Goal: Communication & Community: Answer question/provide support

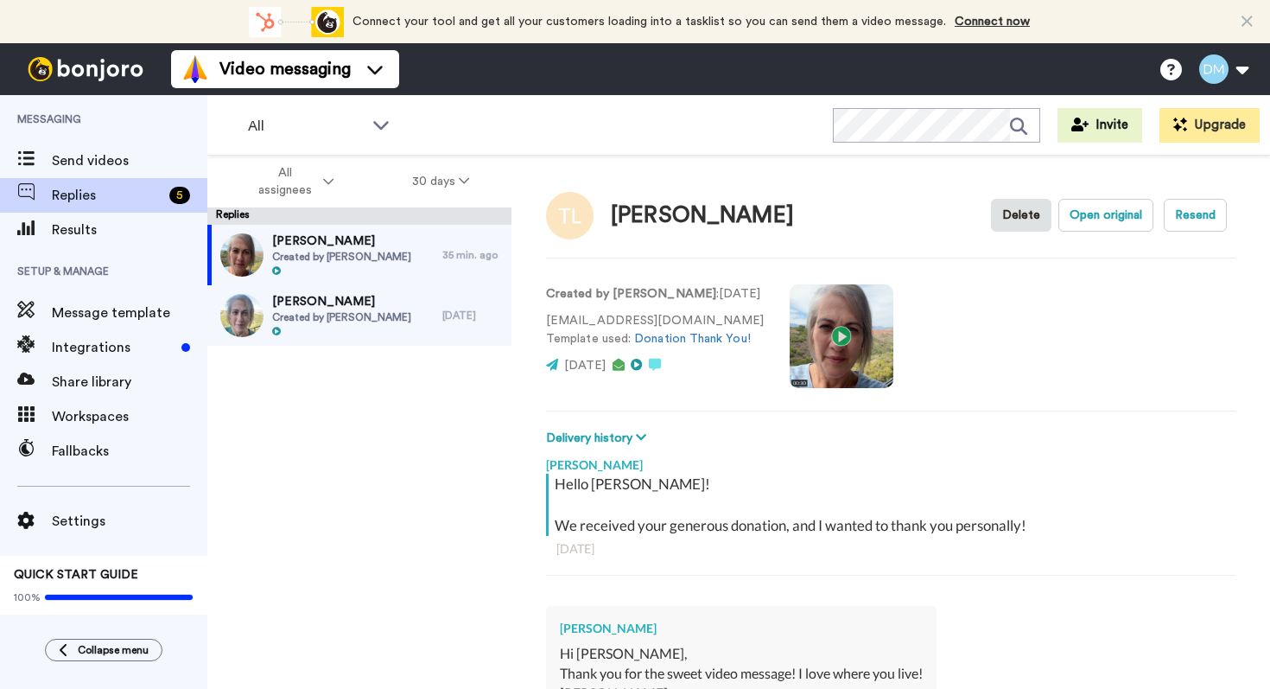
type textarea "x"
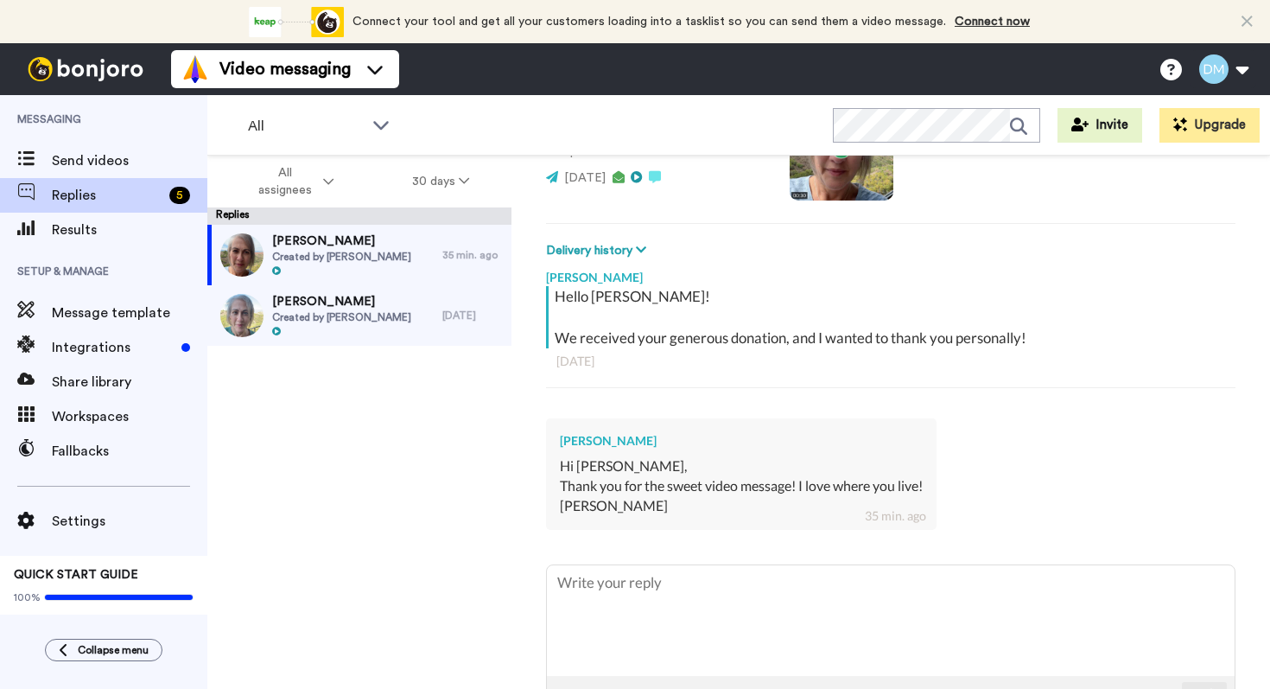
scroll to position [246, 0]
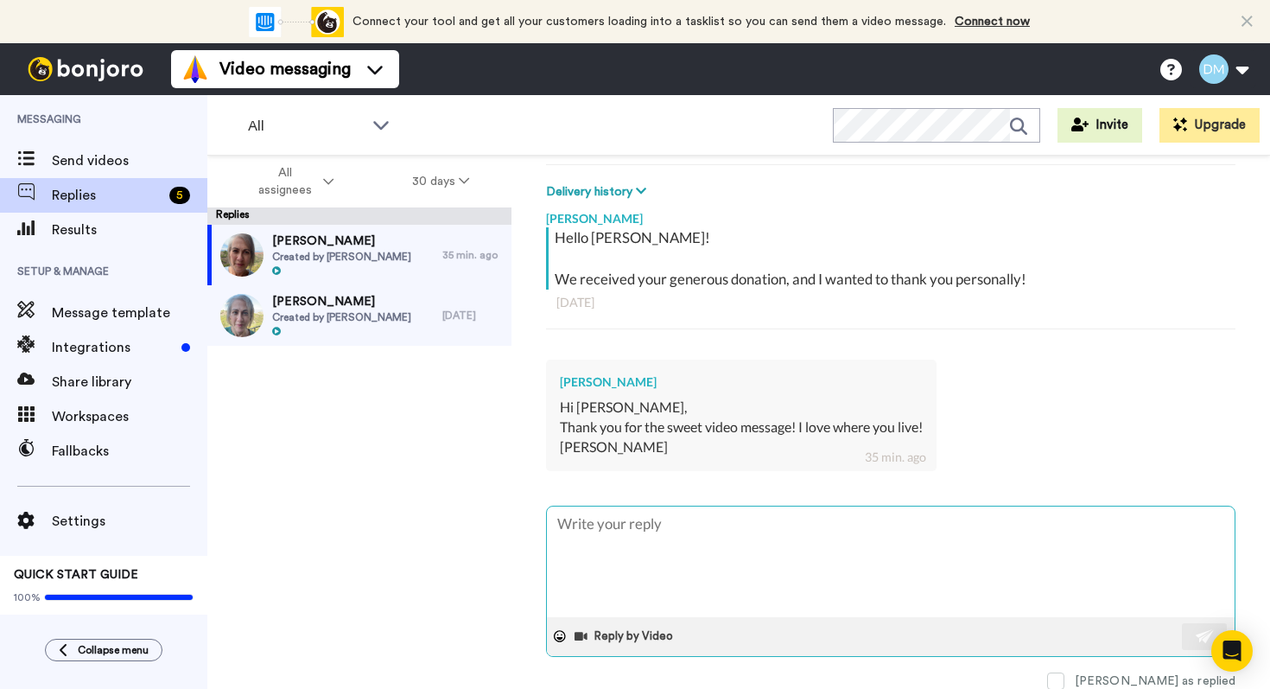
type textarea "T"
type textarea "x"
type textarea "Th"
type textarea "x"
type textarea "Tha"
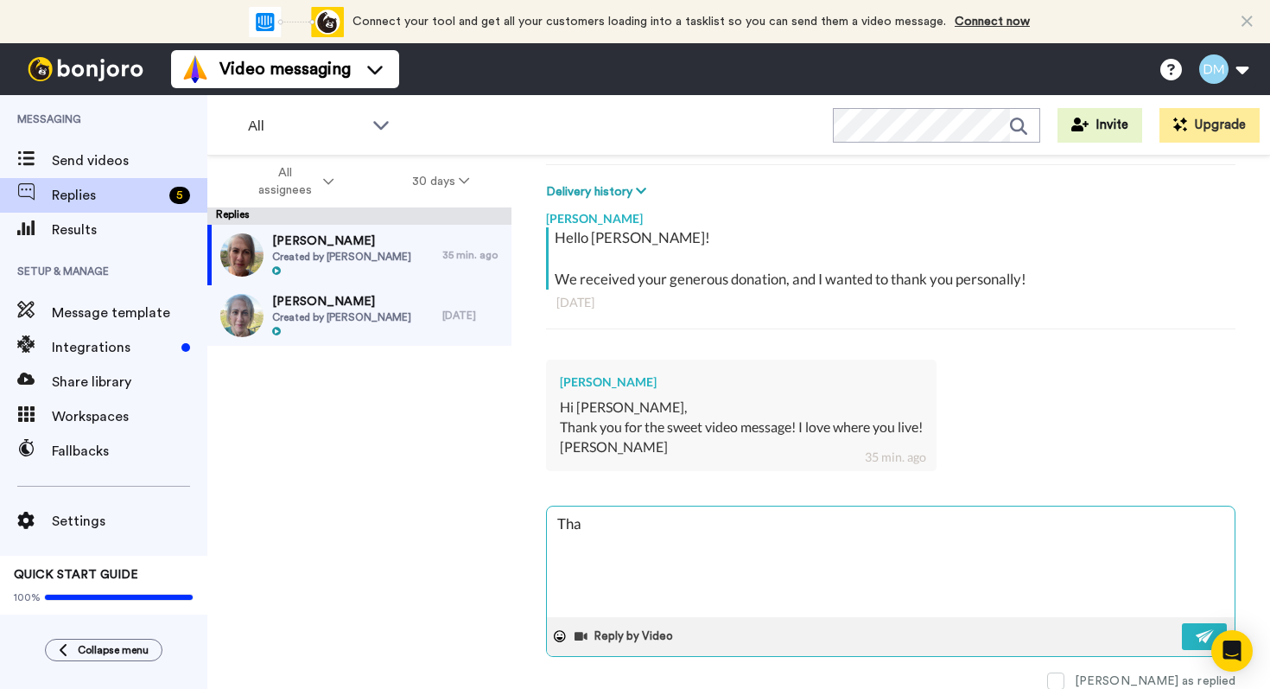
type textarea "x"
type textarea "Than"
type textarea "x"
type textarea "Thank"
type textarea "x"
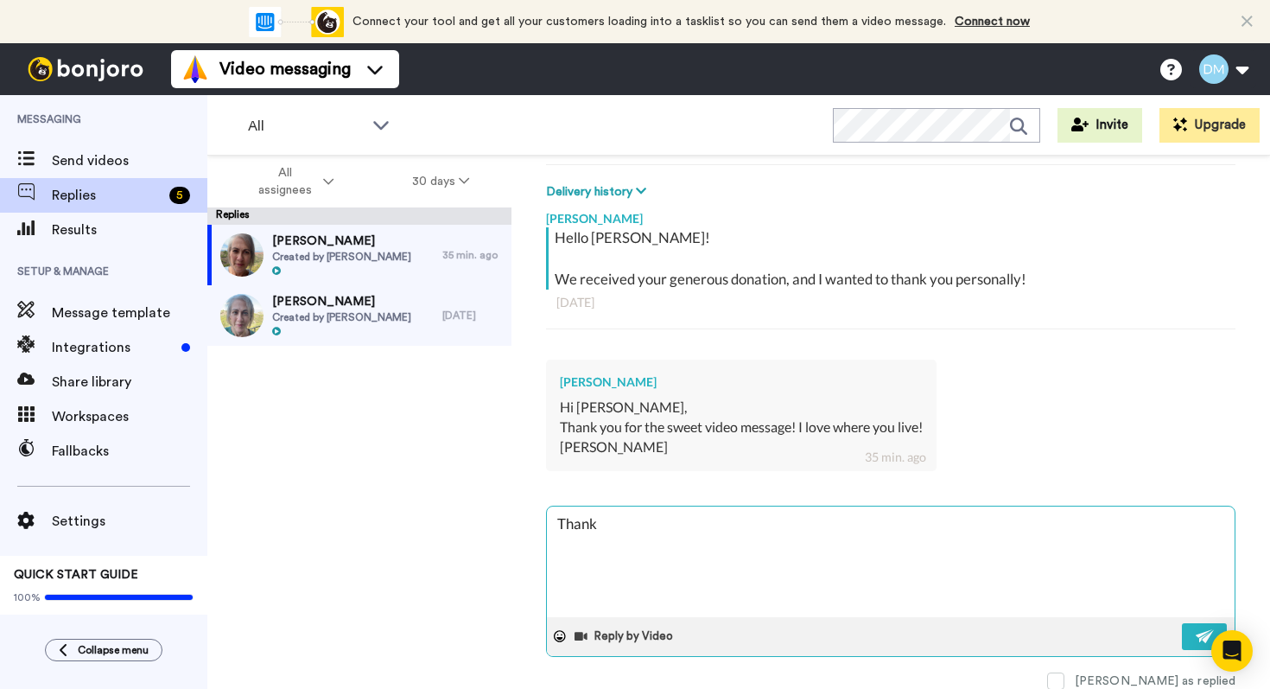
type textarea "Thanks"
type textarea "x"
type textarea "Thanks!"
type textarea "x"
type textarea "Thanks!"
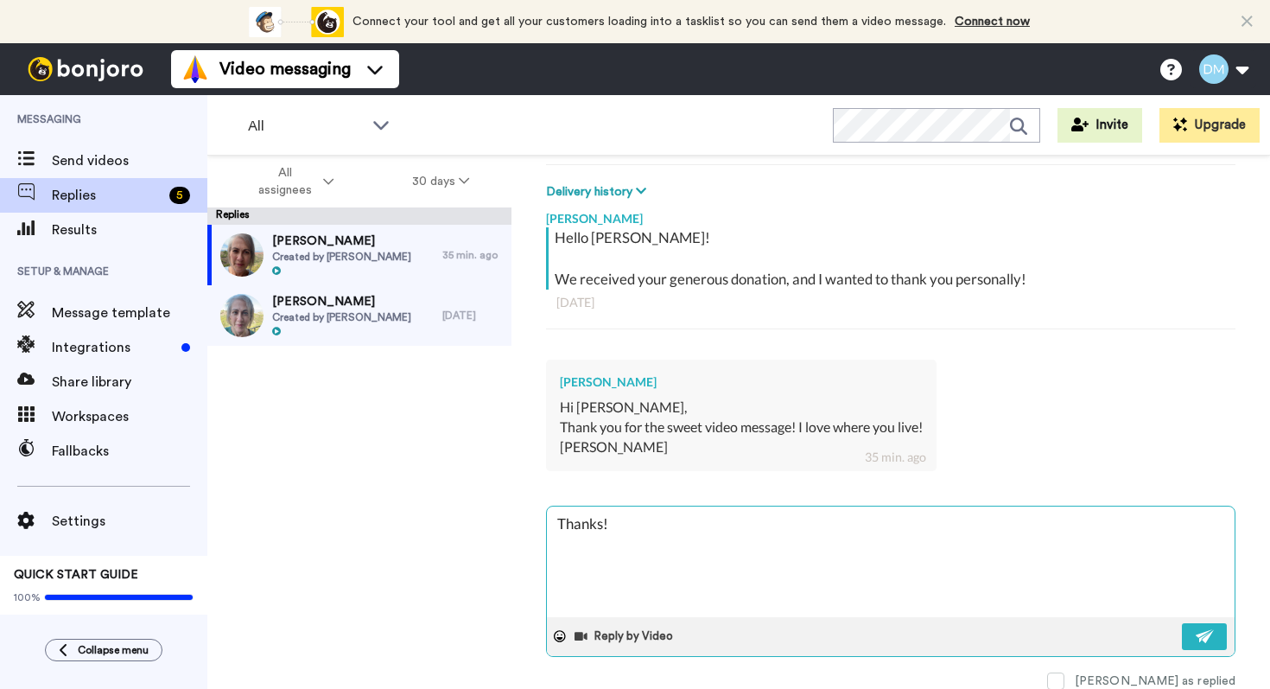
type textarea "x"
type textarea "Thanks! I"
type textarea "x"
type textarea "Thanks! It"
type textarea "x"
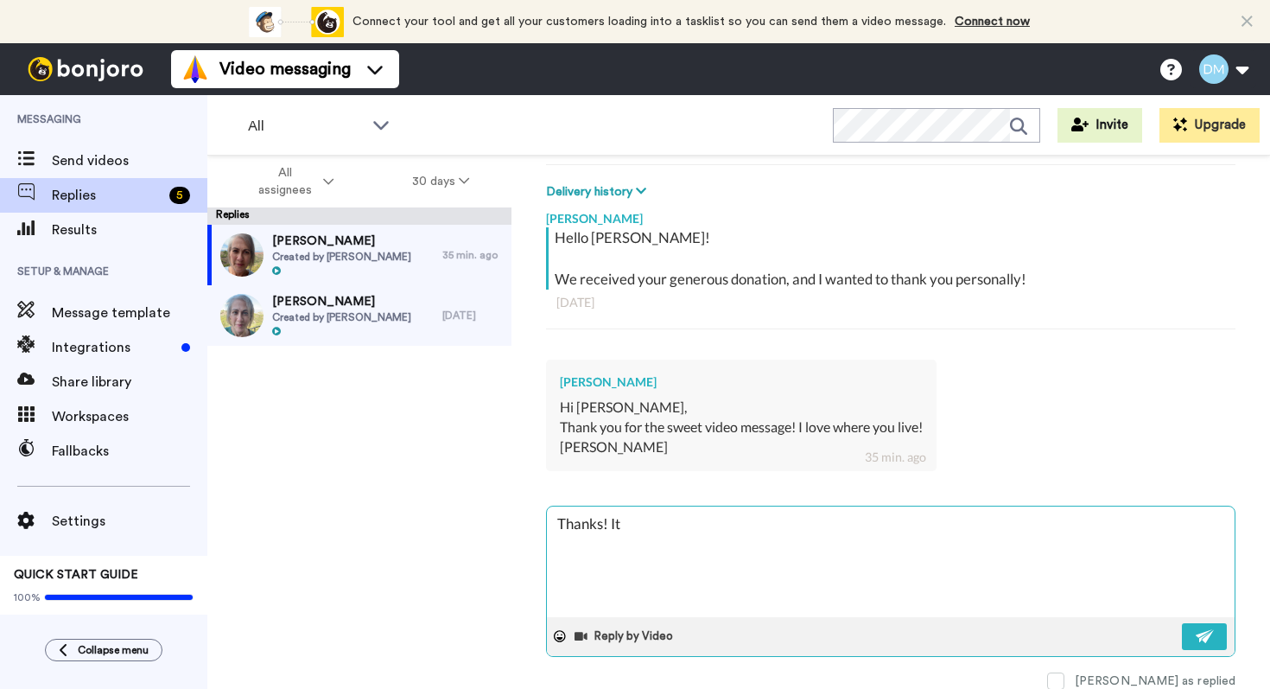
type textarea "Thanks! It'"
type textarea "x"
type textarea "Thanks! It's"
type textarea "x"
type textarea "Thanks! It's"
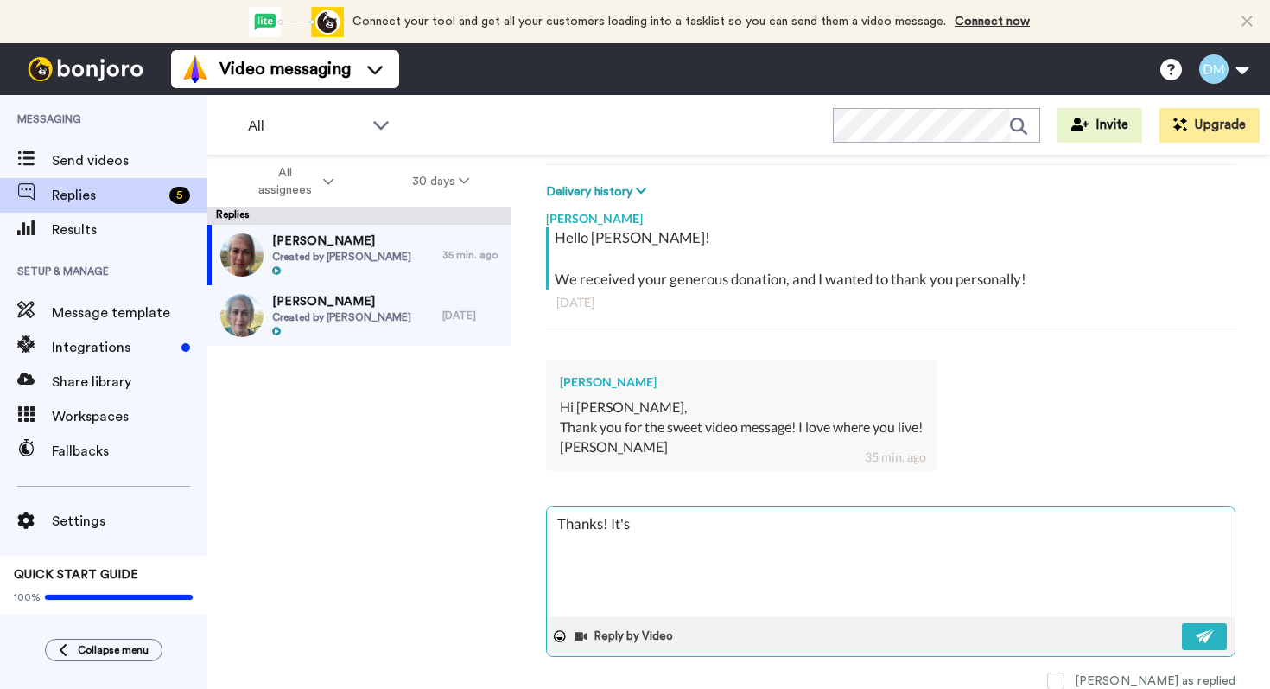
type textarea "x"
type textarea "Thanks! It's s"
type textarea "x"
type textarea "Thanks! It's so"
type textarea "x"
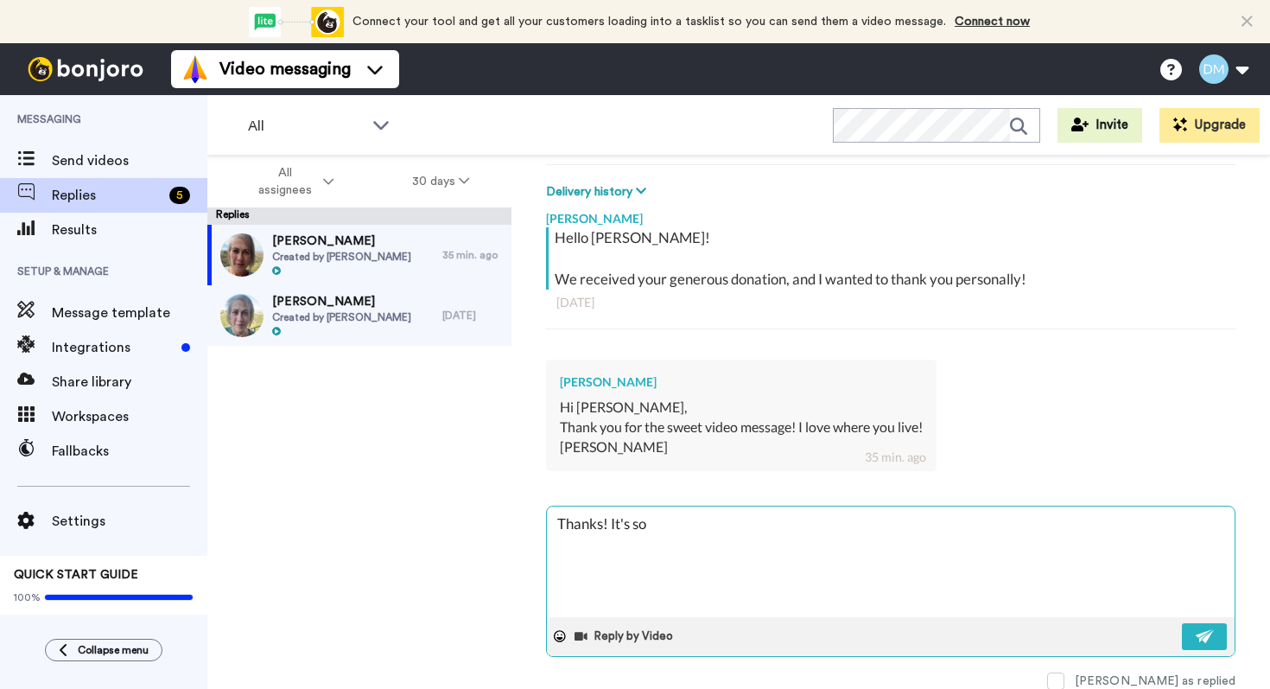
type textarea "Thanks! It's so"
type textarea "x"
type textarea "Thanks! It's so p"
type textarea "x"
type textarea "Thanks! It's so pr"
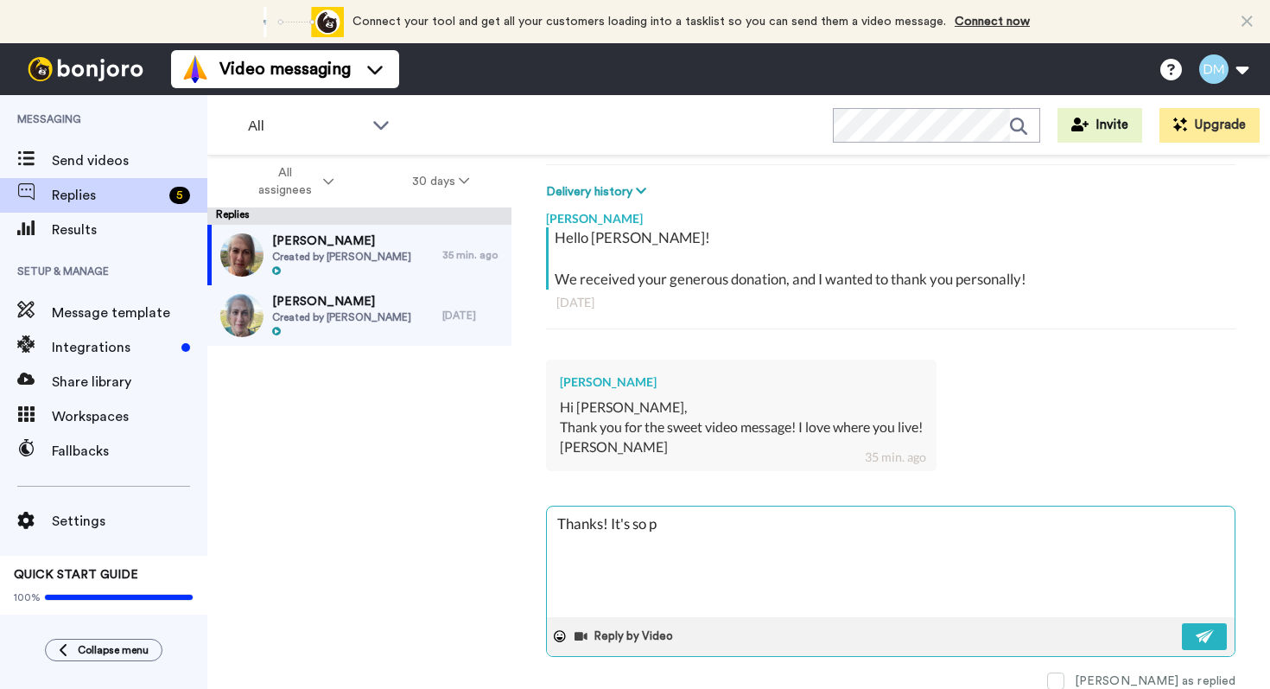
type textarea "x"
type textarea "Thanks! It's so pre"
type textarea "x"
type textarea "Thanks! It's so pret"
type textarea "x"
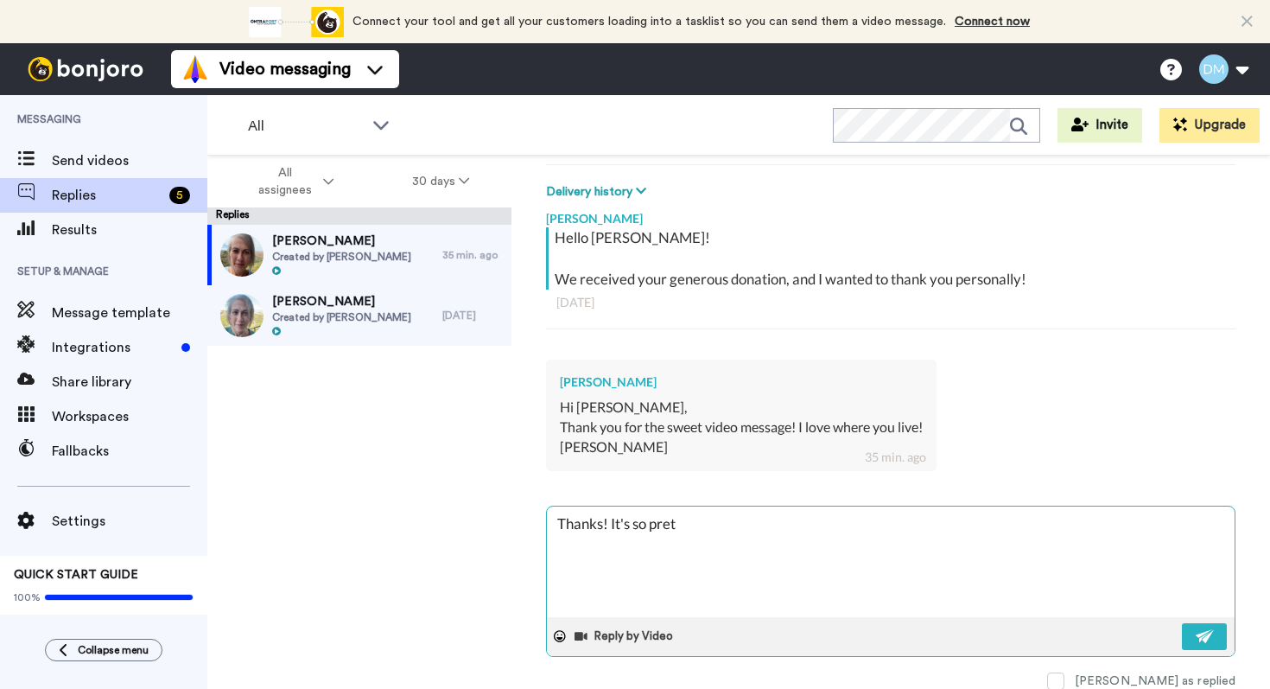
type textarea "Thanks! It's so prett"
type textarea "x"
type textarea "Thanks! It's so pretty"
type textarea "x"
type textarea "Thanks! It's so pretty."
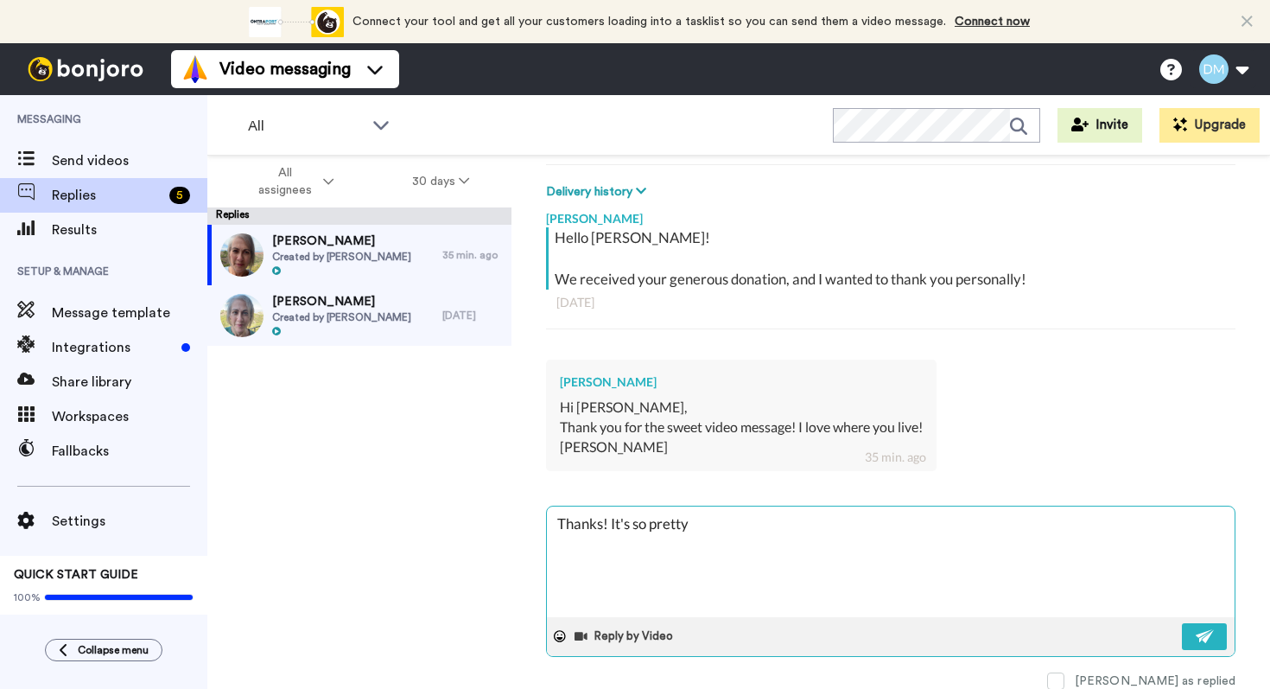
type textarea "x"
type textarea "Thanks! It's so pretty."
type textarea "x"
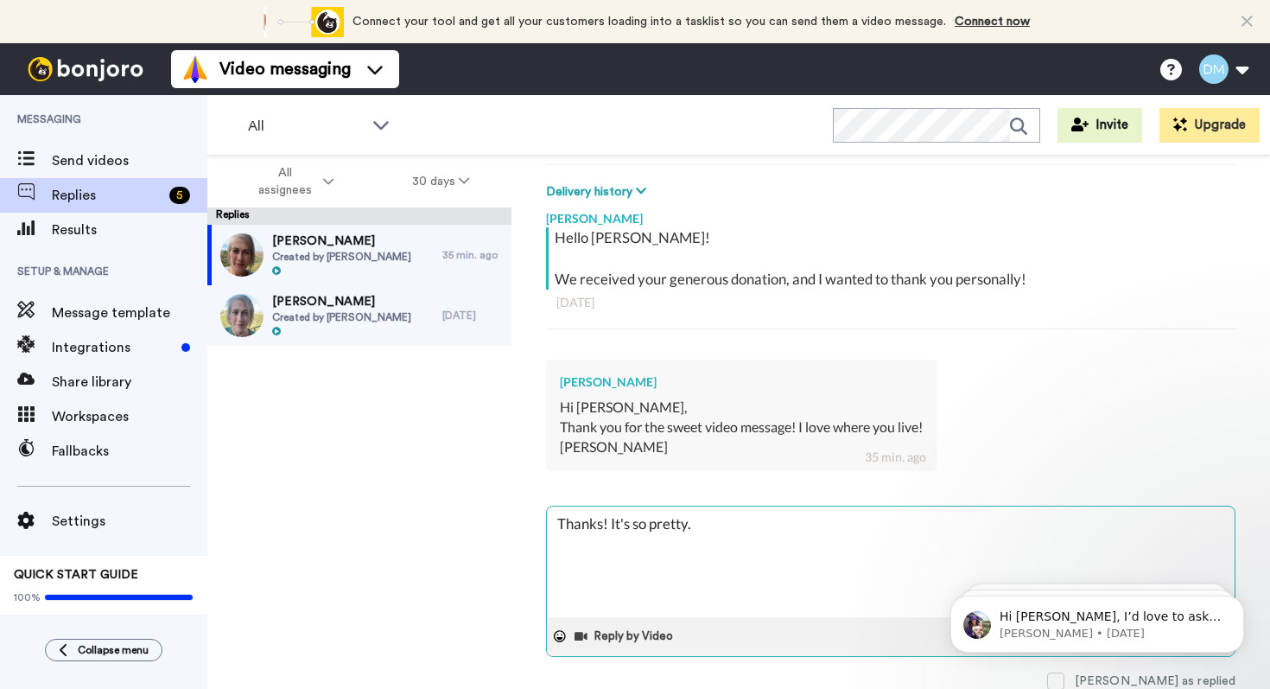
scroll to position [0, 0]
type textarea "Thanks! It's so pretty."
type textarea "x"
type textarea "Thanks! It's so pretty."
type textarea "x"
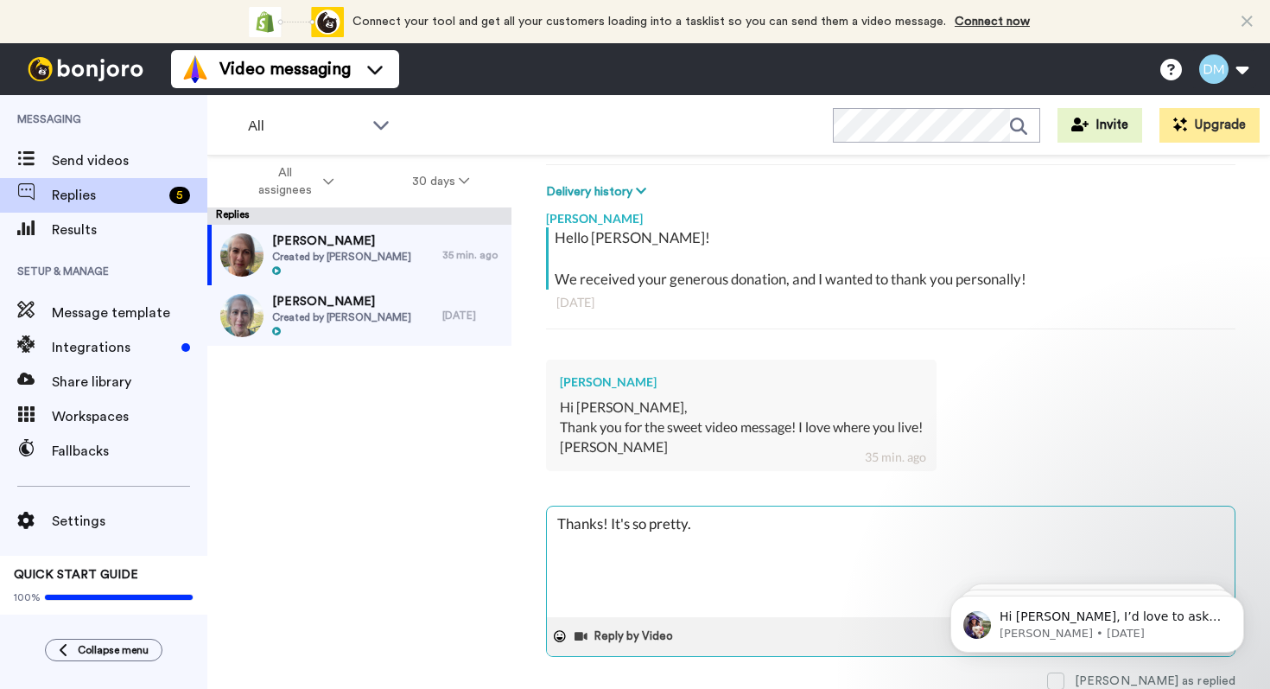
type textarea "Thanks! It's so pretty. A"
type textarea "x"
type textarea "Thanks! It's so pretty. An"
type textarea "x"
type textarea "Thanks! It's so pretty. And"
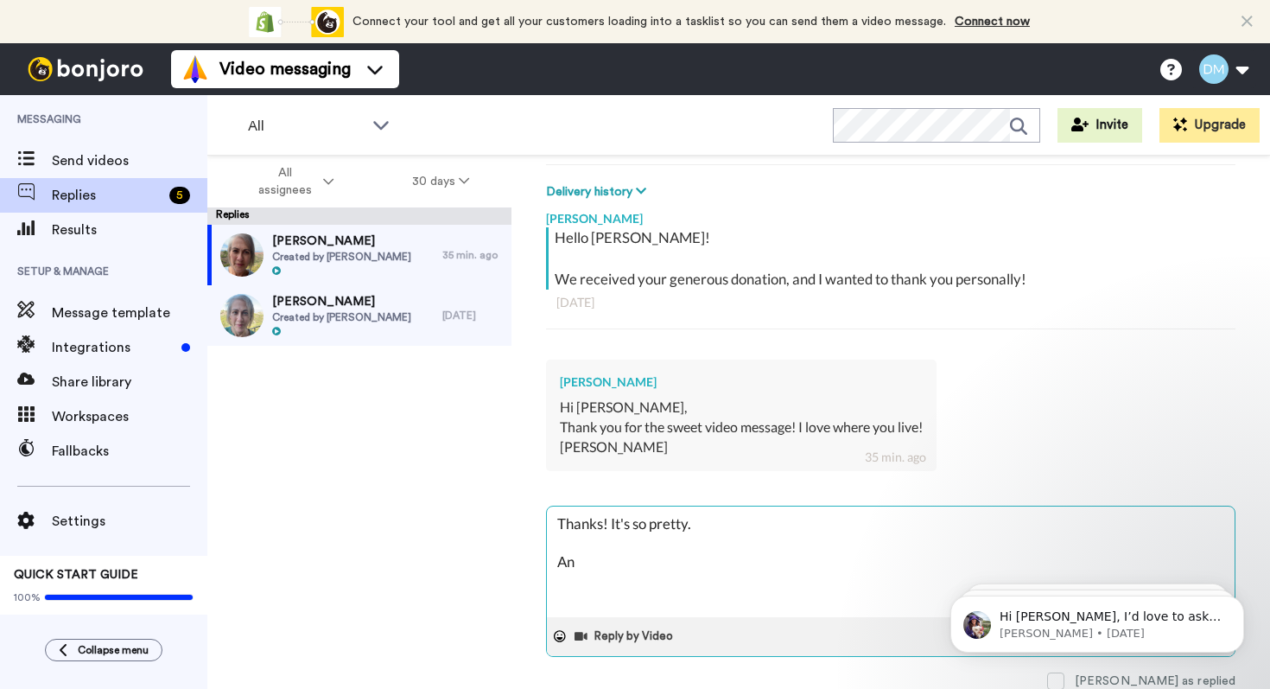
type textarea "x"
type textarea "Thanks! It's so pretty. And"
type textarea "x"
type textarea "Thanks! It's so pretty. And I"
type textarea "x"
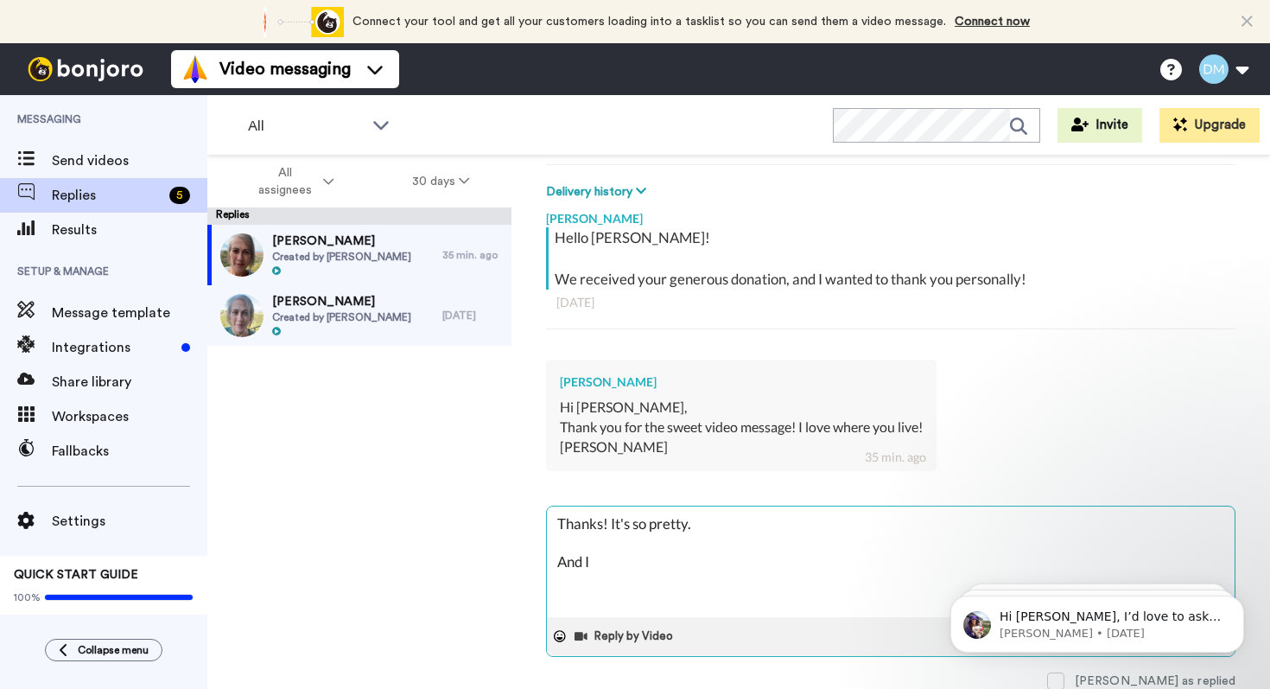
type textarea "Thanks! It's so pretty. And I"
type textarea "x"
type textarea "Thanks! It's so pretty. And I L"
type textarea "x"
type textarea "Thanks! It's so pretty. And I Lo"
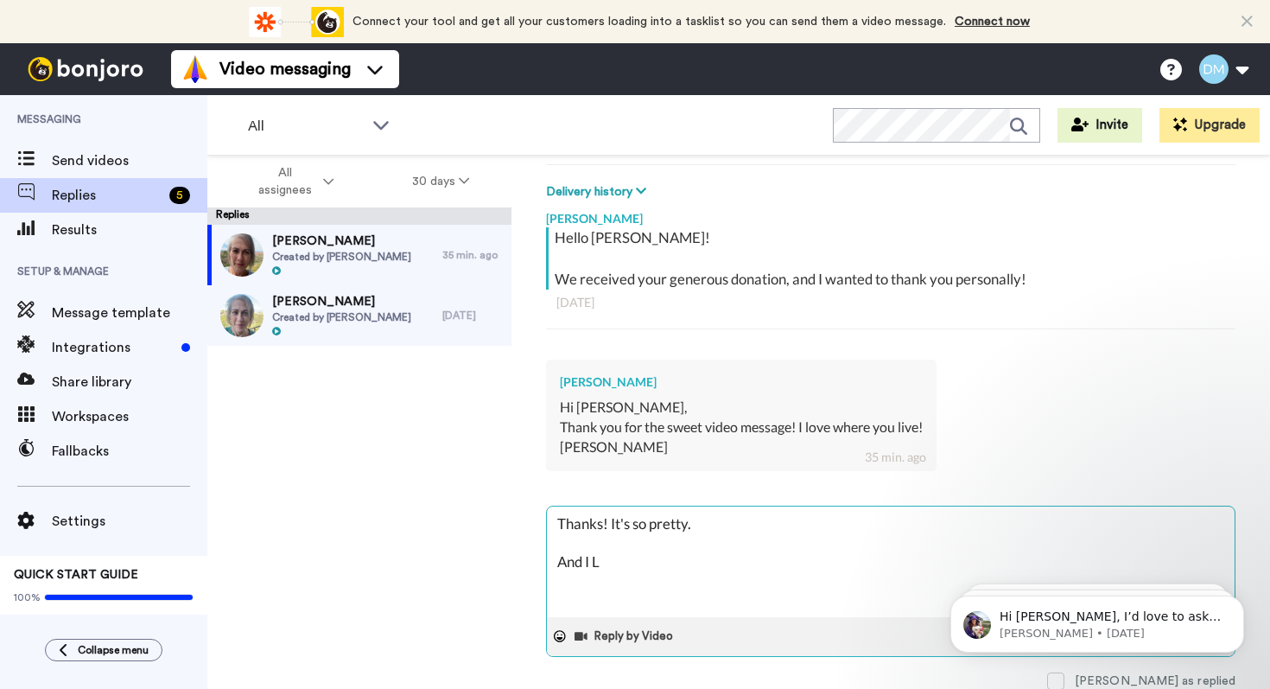
type textarea "x"
type textarea "Thanks! It's so pretty. And I Lov"
type textarea "x"
type textarea "Thanks! It's so pretty. And I Love"
type textarea "x"
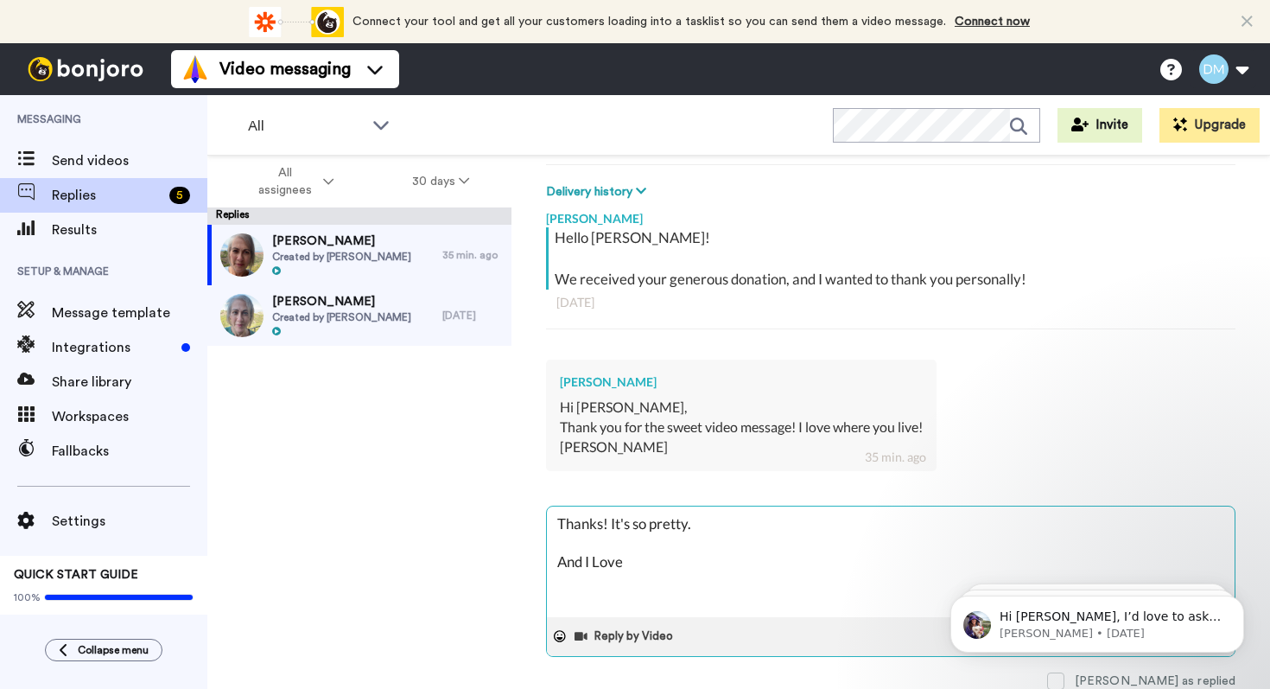
type textarea "Thanks! It's so pretty. And I Love"
type textarea "x"
type textarea "Thanks! It's so pretty. And I Love w"
type textarea "x"
type textarea "Thanks! It's so pretty. And I Love wh"
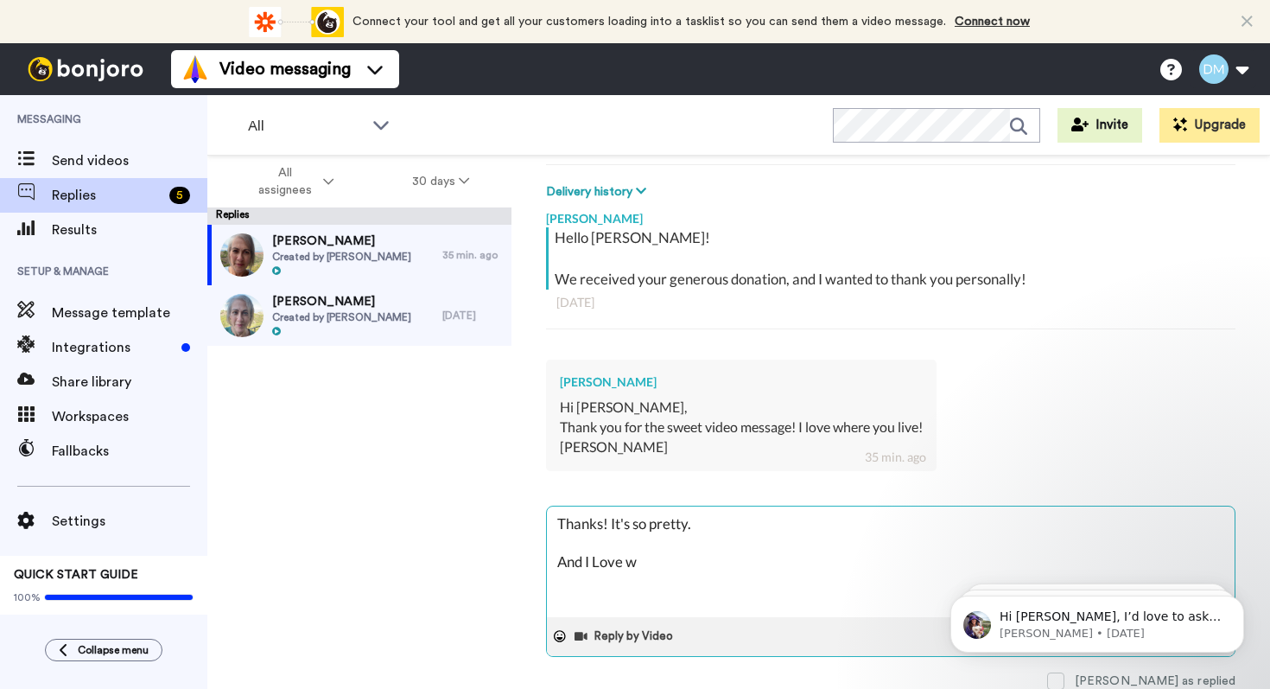
type textarea "x"
type textarea "Thanks! It's so pretty. And I Love whe"
type textarea "x"
type textarea "Thanks! It's so pretty. And I Love wher"
type textarea "x"
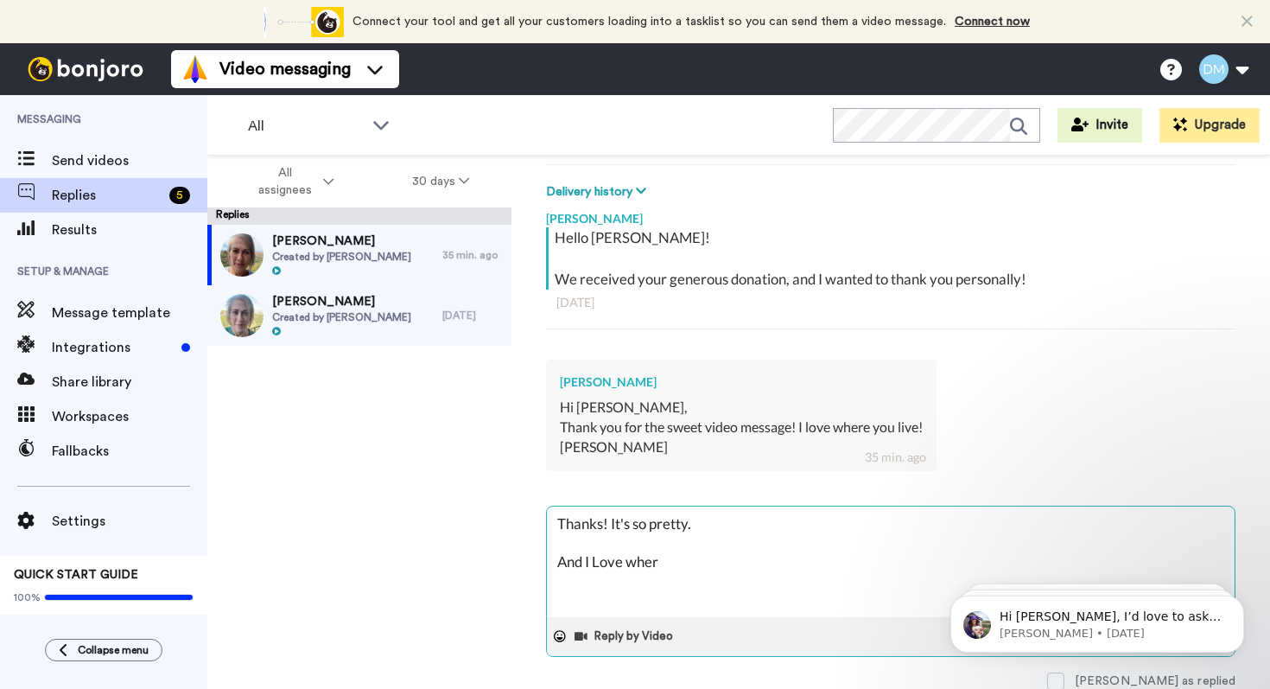
type textarea "Thanks! It's so pretty. And I Love where"
type textarea "x"
type textarea "Thanks! It's so pretty. And I Love where"
type textarea "x"
type textarea "Thanks! It's so pretty. And I Love where y"
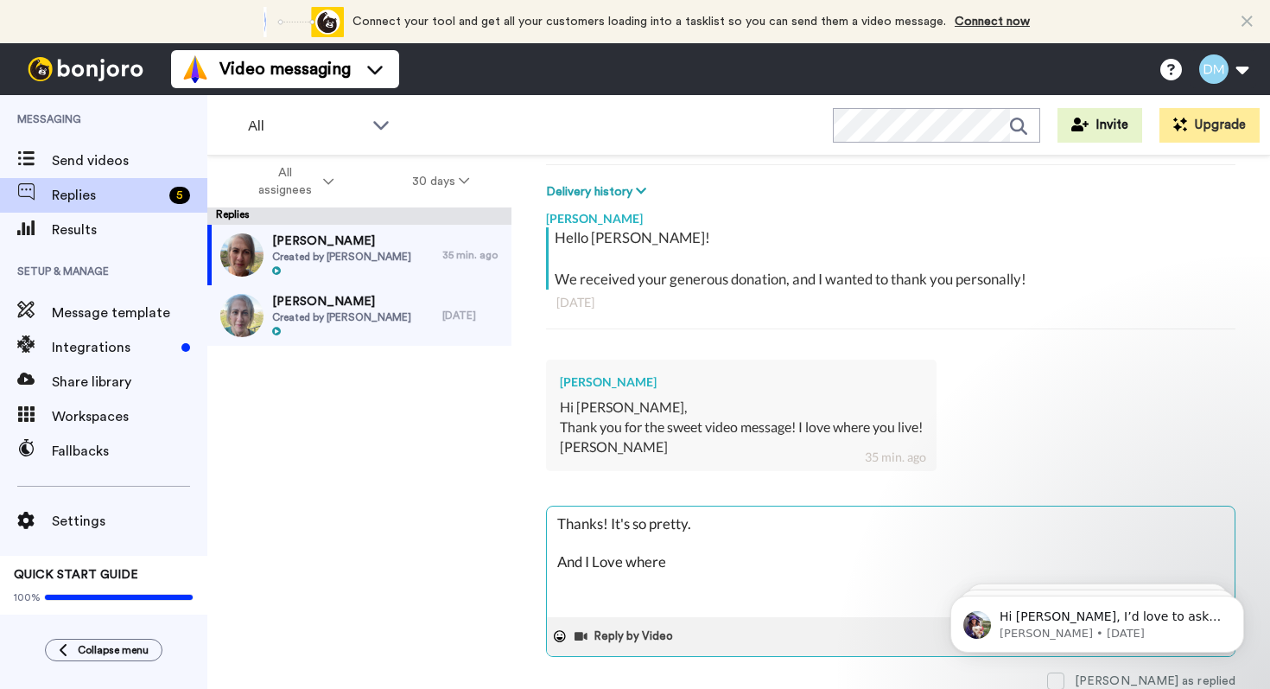
type textarea "x"
type textarea "Thanks! It's so pretty. And I Love where yo"
type textarea "x"
type textarea "Thanks! It's so pretty. And I Love where you"
type textarea "x"
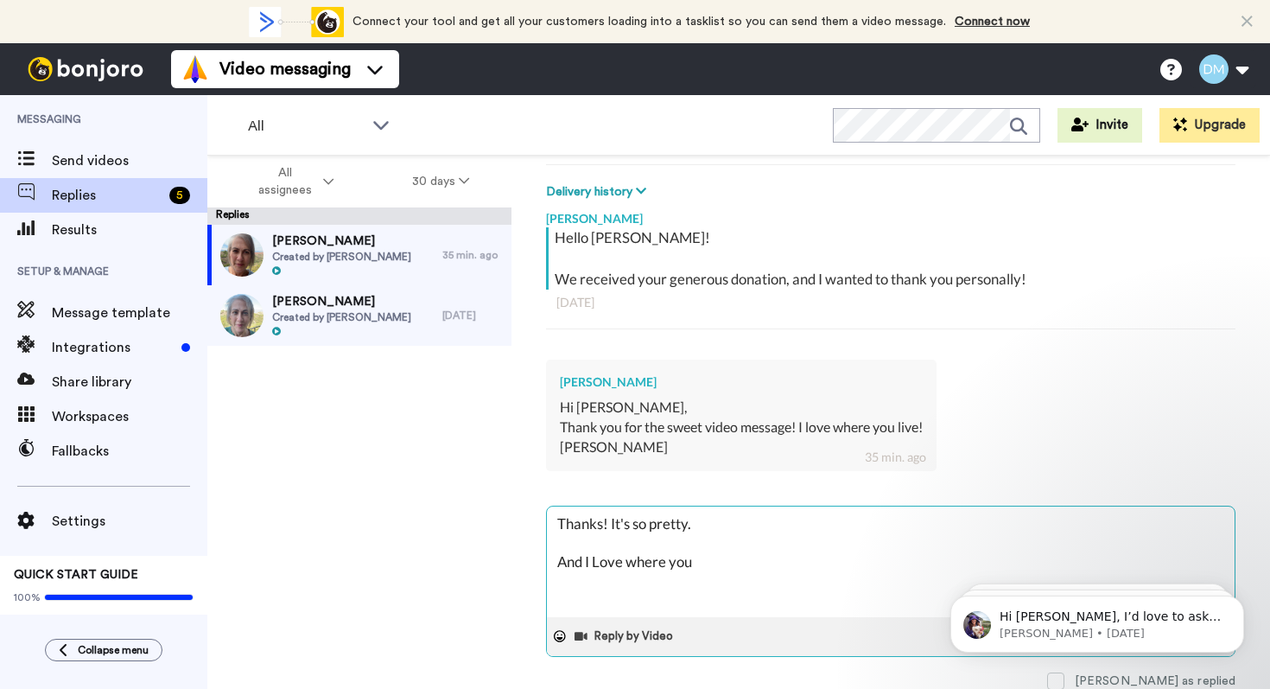
type textarea "Thanks! It's so pretty. And I Love where you"
type textarea "x"
type textarea "Thanks! It's so pretty. And I Love where you l"
type textarea "x"
type textarea "Thanks! It's so pretty. And I Love where you li"
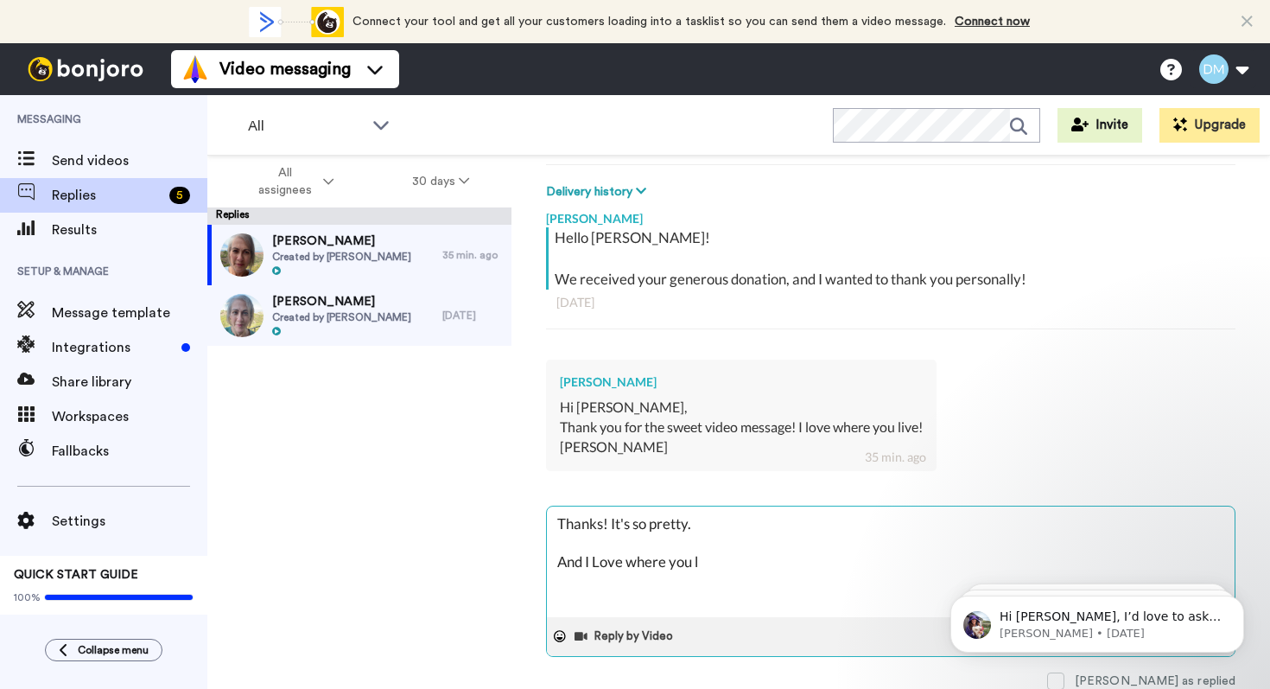
type textarea "x"
type textarea "Thanks! It's so pretty. And I Love where you liv"
type textarea "x"
type textarea "Thanks! It's so pretty. And I Love where you live"
type textarea "x"
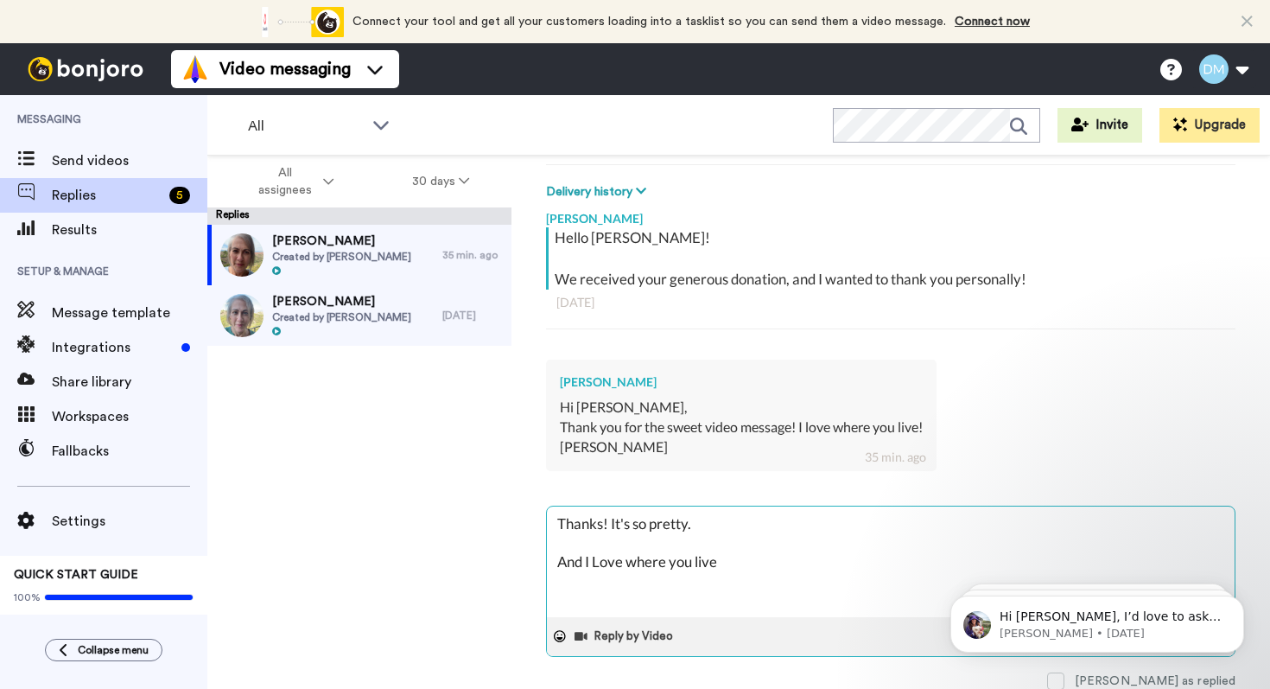
type textarea "Thanks! It's so pretty. And I Love where you live!"
type textarea "x"
type textarea "Thanks! It's so pretty. And I Love where you live!"
type textarea "x"
click at [879, 553] on textarea "Thanks! It's so pretty. And I Love where you live!" at bounding box center [891, 561] width 688 height 111
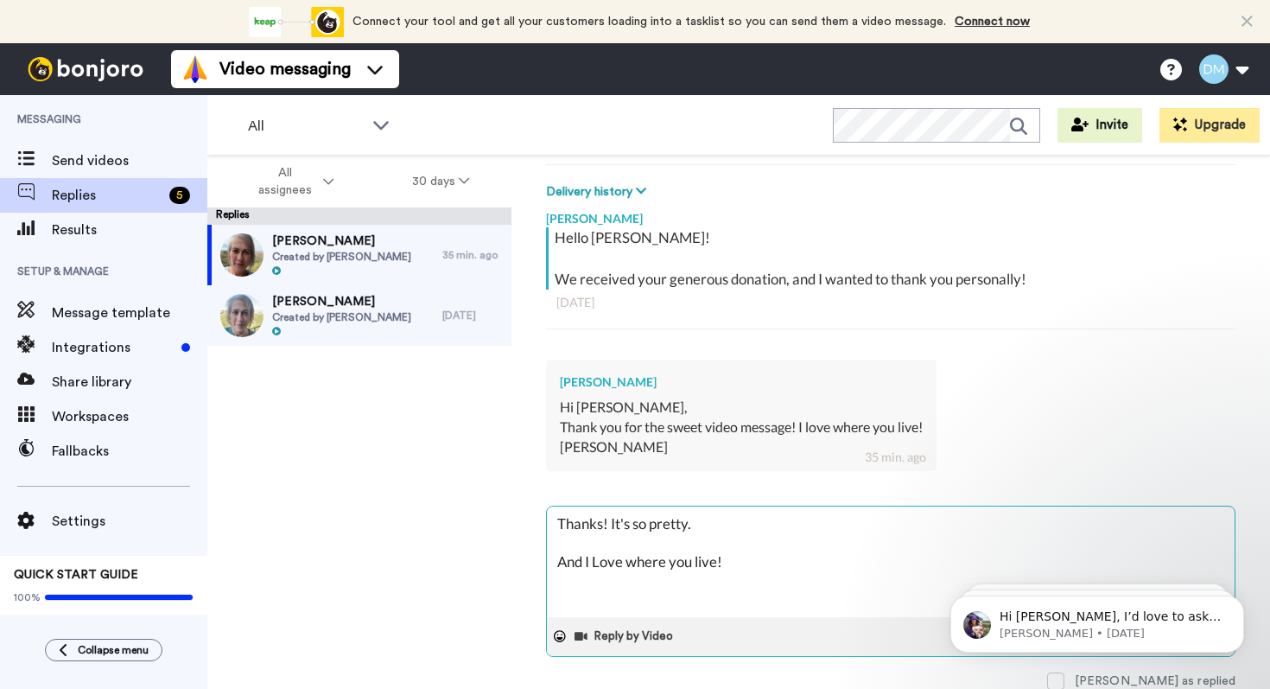
type textarea "Thanks! It's so pretty. And I Love where you live!"
type textarea "x"
click at [599, 562] on textarea "Thanks! It's so pretty. And I Love where you live!" at bounding box center [891, 561] width 688 height 111
type textarea "Thanks! It's so pretty. And I ove where you live!"
type textarea "x"
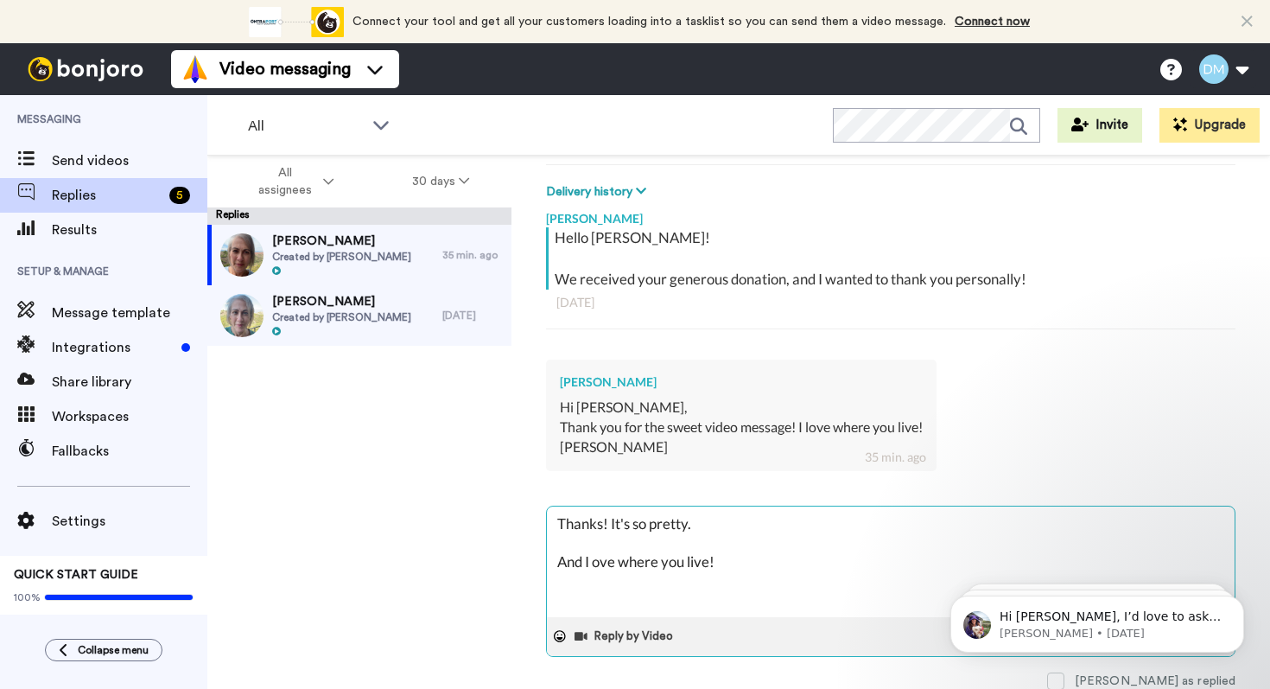
type textarea "Thanks! It's so pretty. And I love where you live!"
type textarea "x"
type textarea "Thanks! It's so pretty. And I love where you live!"
click at [753, 398] on div "Hi [PERSON_NAME]," at bounding box center [741, 408] width 363 height 20
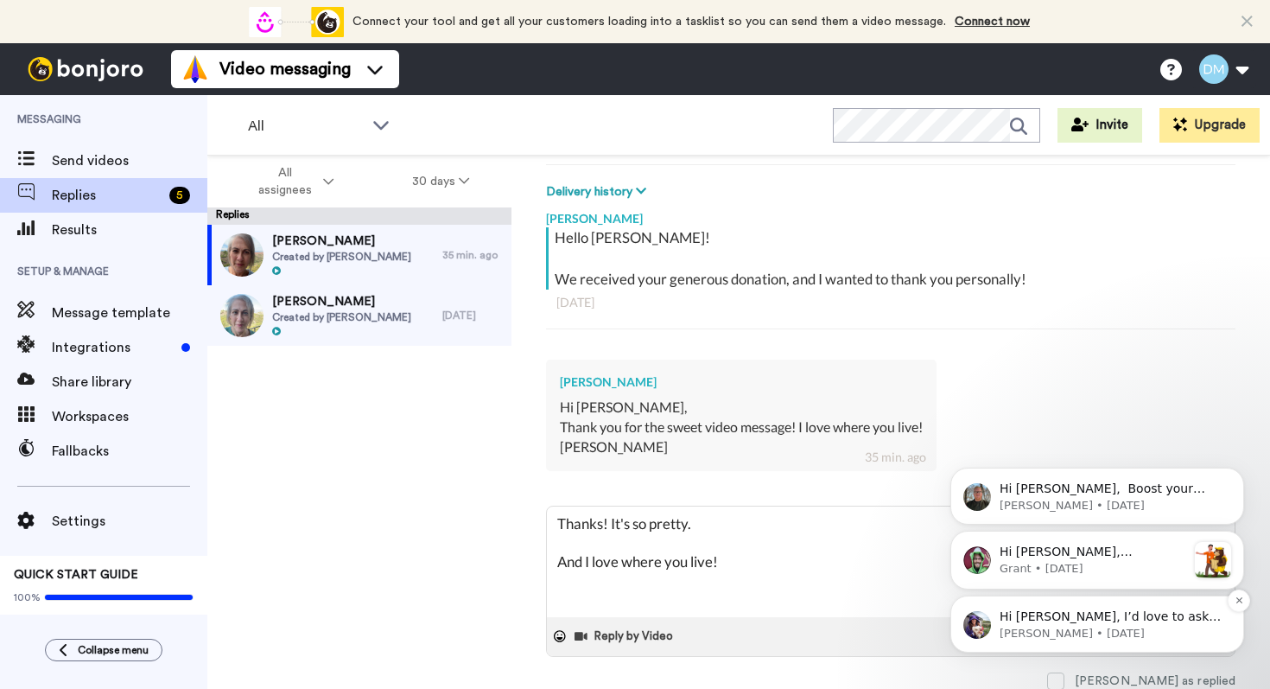
click at [1018, 616] on p "Hi [PERSON_NAME], I’d love to ask you a quick question: If [PERSON_NAME] could …" at bounding box center [1111, 616] width 223 height 17
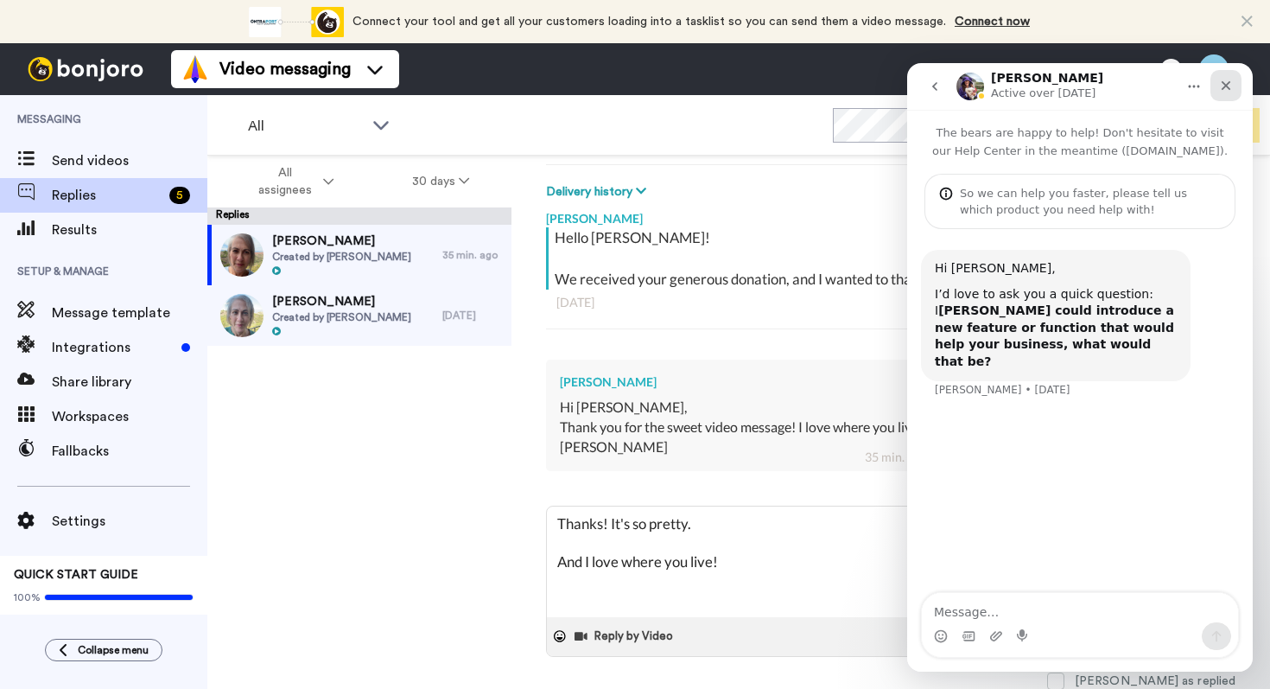
click at [1230, 84] on icon "Close" at bounding box center [1226, 86] width 14 height 14
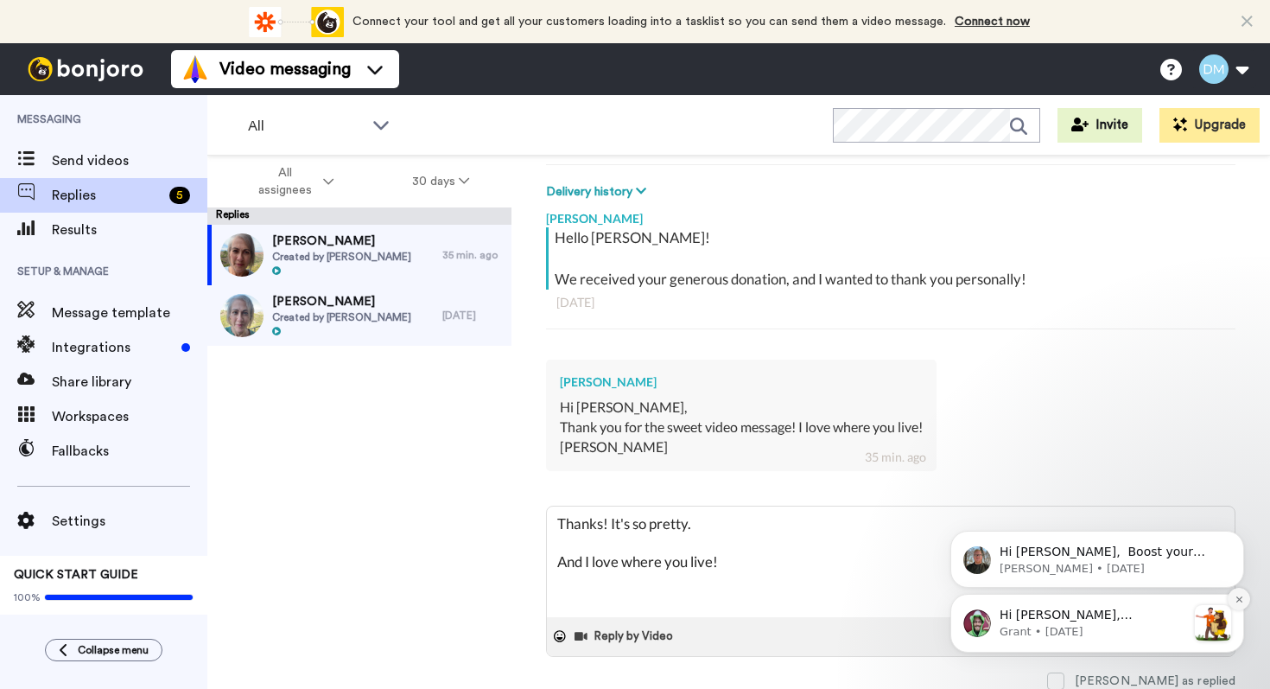
click at [1238, 602] on icon "Dismiss notification" at bounding box center [1240, 600] width 10 height 10
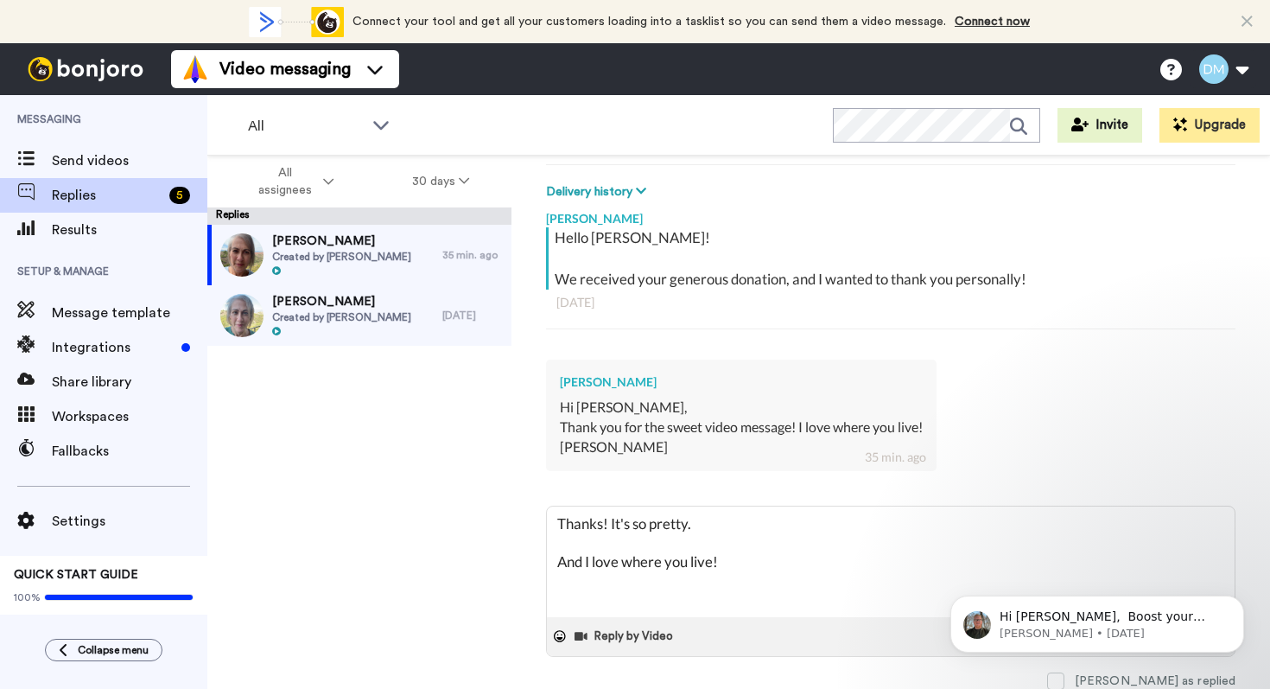
click at [1238, 602] on icon "Dismiss notification" at bounding box center [1240, 601] width 8 height 8
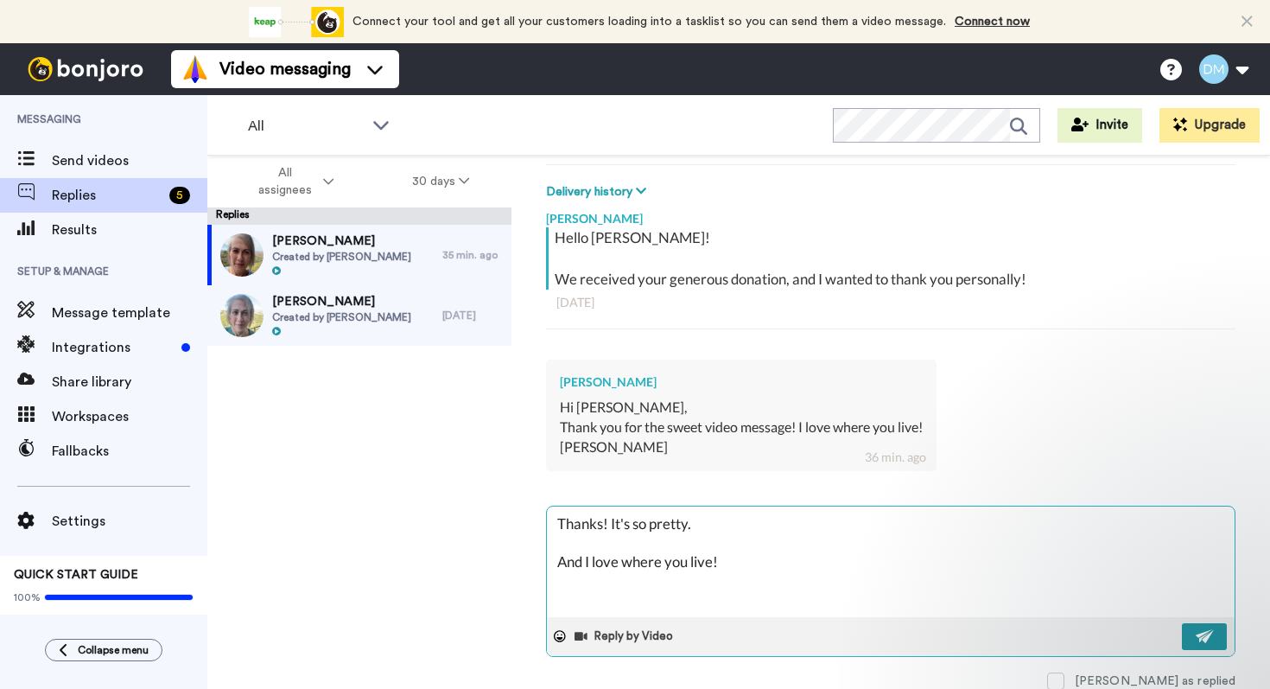
click at [1211, 637] on img at bounding box center [1205, 636] width 19 height 14
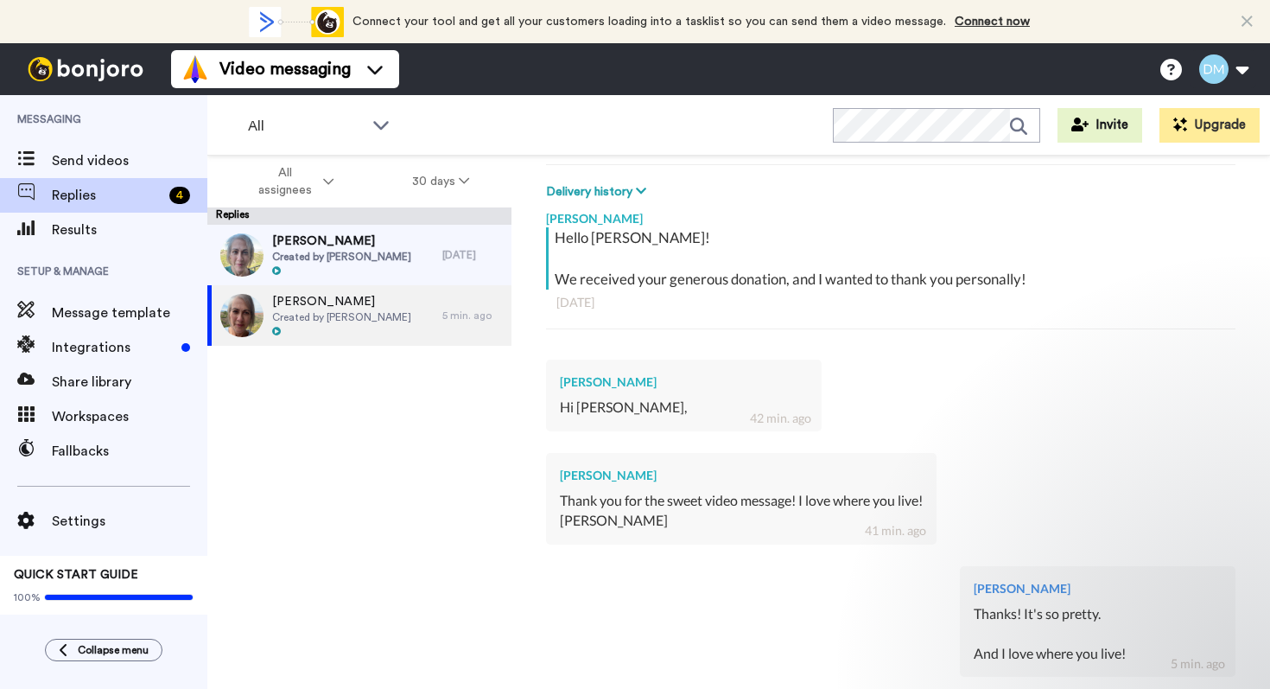
type textarea "x"
